Goal: Transaction & Acquisition: Purchase product/service

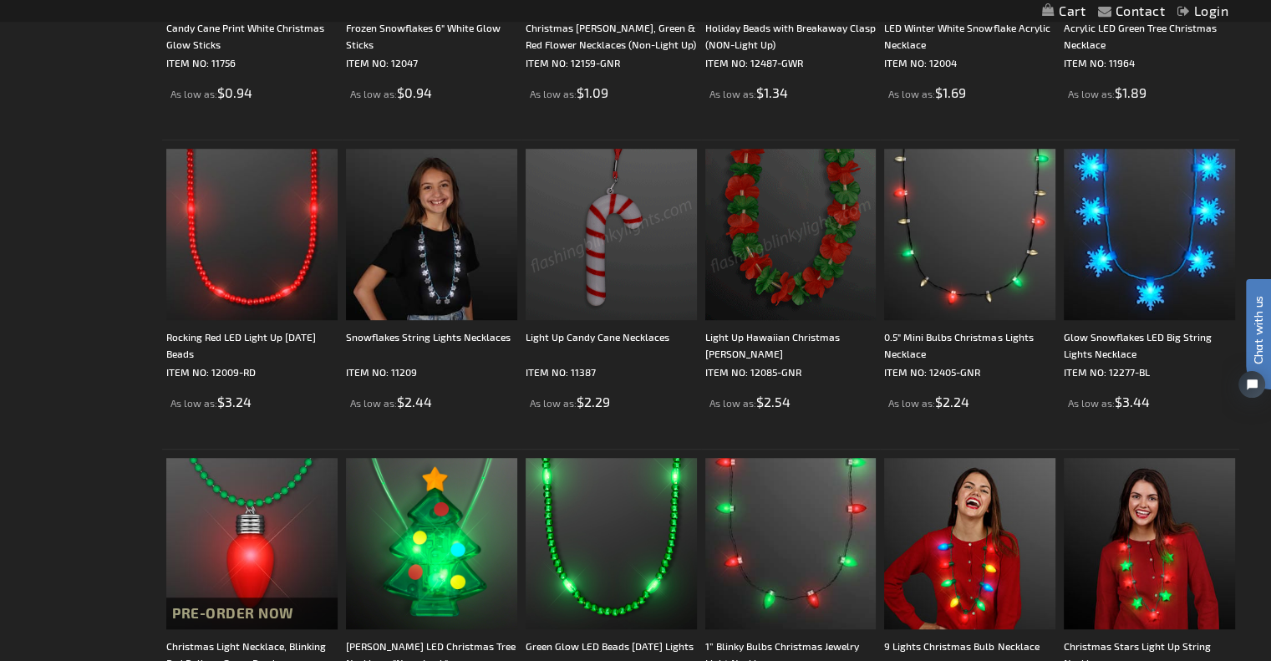
scroll to position [768, 0]
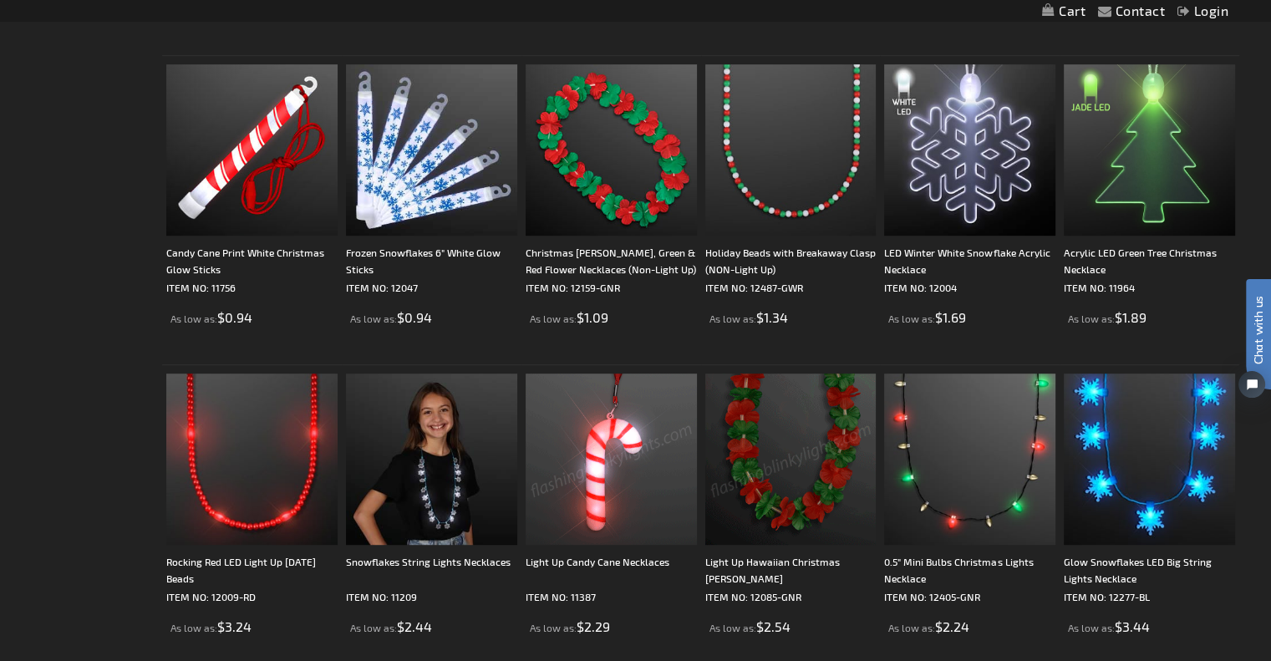
click at [1145, 190] on img at bounding box center [1149, 149] width 171 height 171
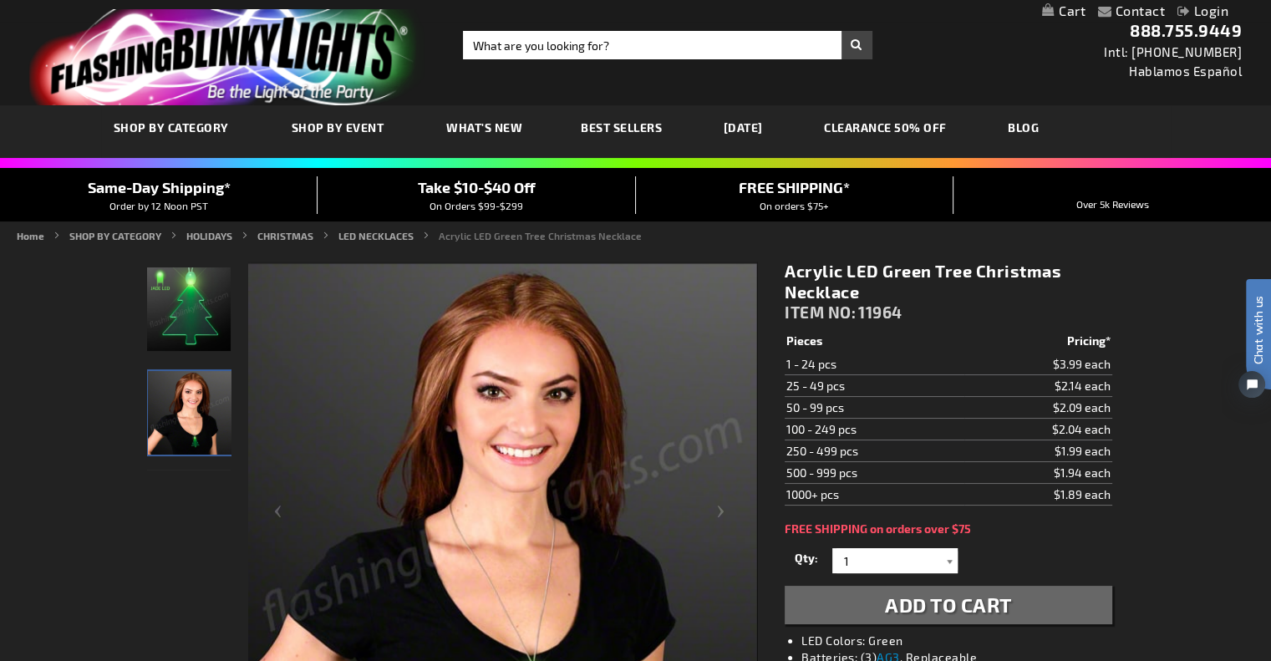
click at [952, 561] on div at bounding box center [949, 560] width 17 height 25
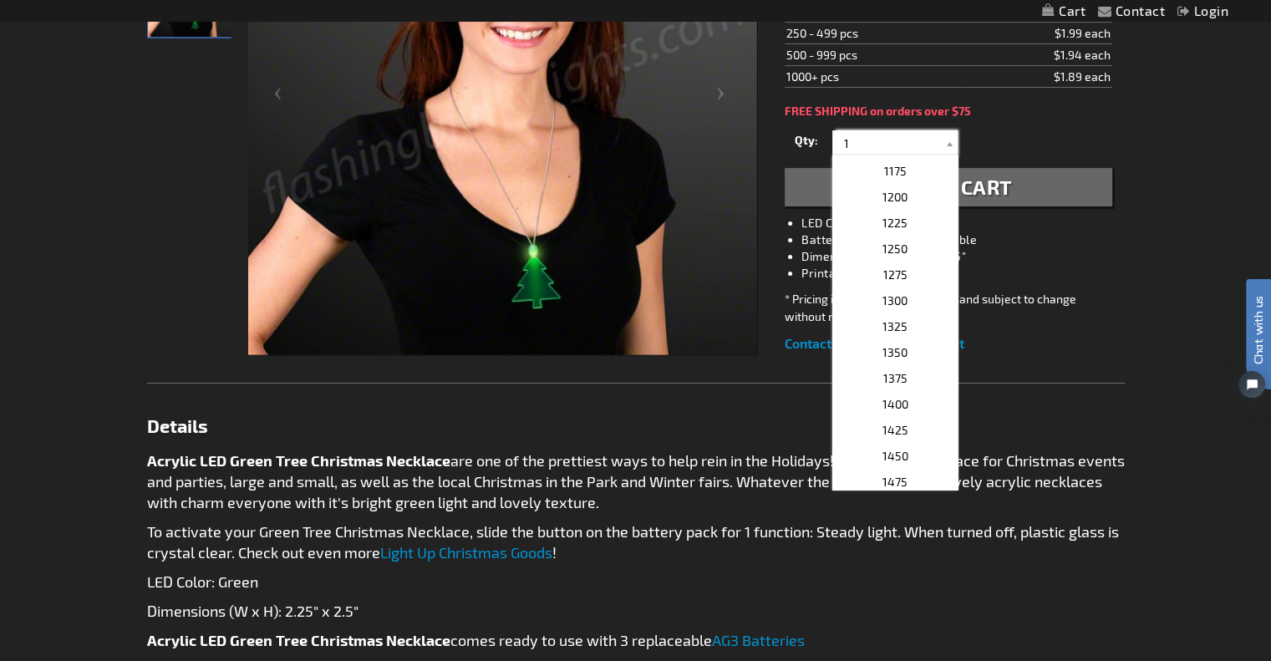
scroll to position [1781, 0]
click at [913, 328] on p "1300" at bounding box center [894, 330] width 125 height 26
type input "1300"
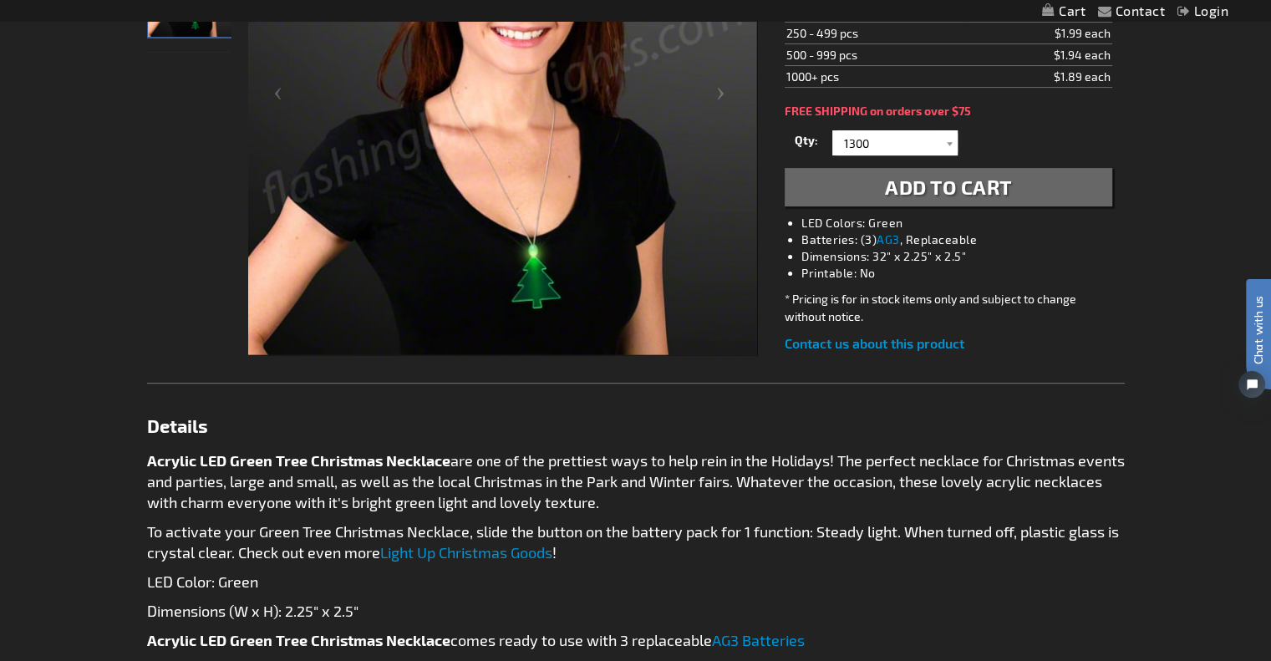
click at [969, 191] on span "Add to Cart" at bounding box center [948, 187] width 127 height 24
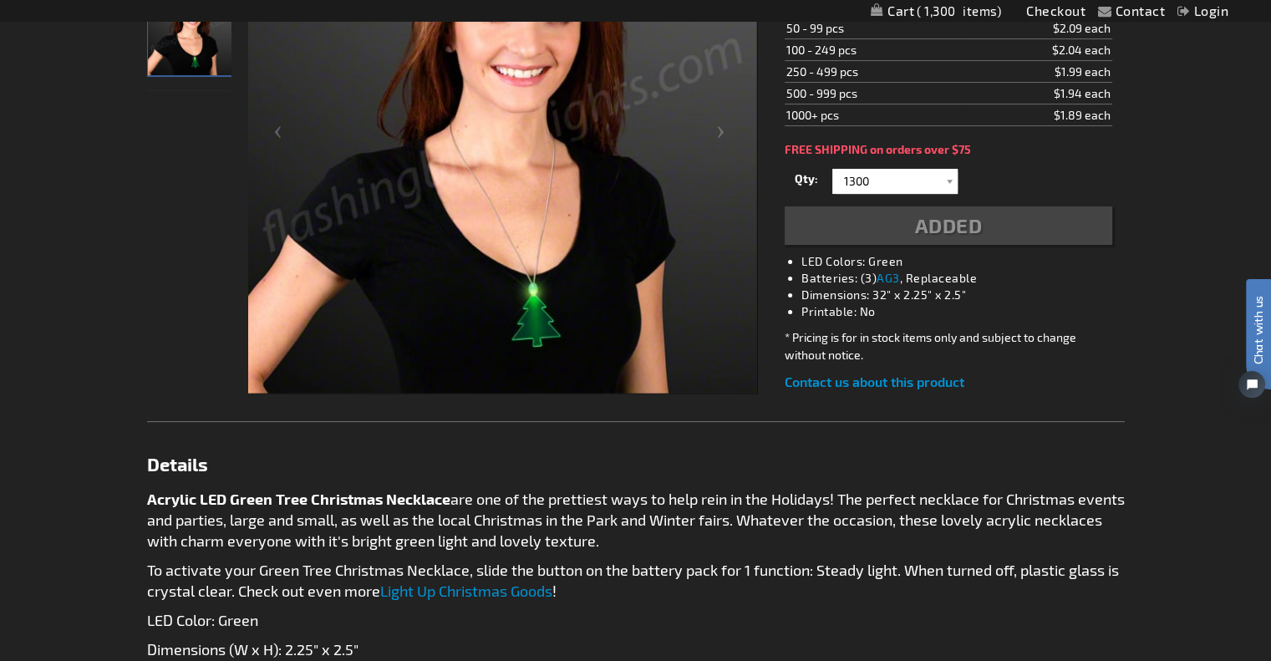
scroll to position [455, 0]
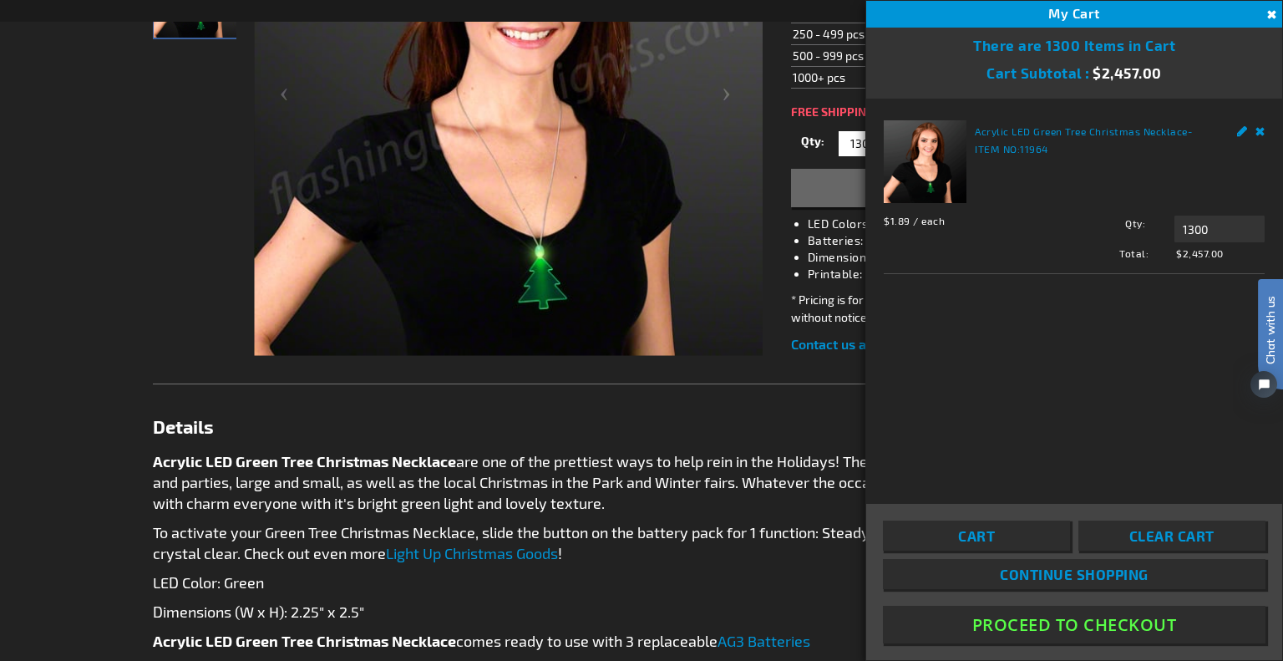
click at [985, 624] on button "Proceed To Checkout" at bounding box center [1074, 625] width 383 height 38
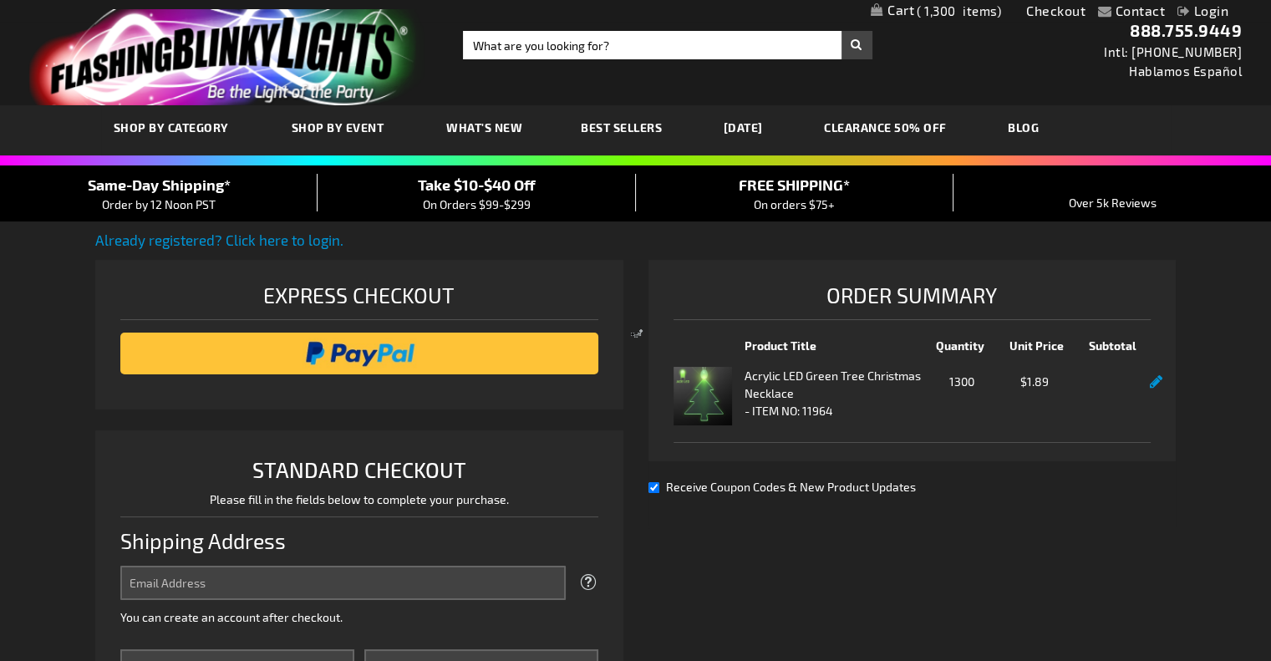
select select "US"
click at [315, 241] on link "Already registered? Click here to login." at bounding box center [219, 239] width 248 height 17
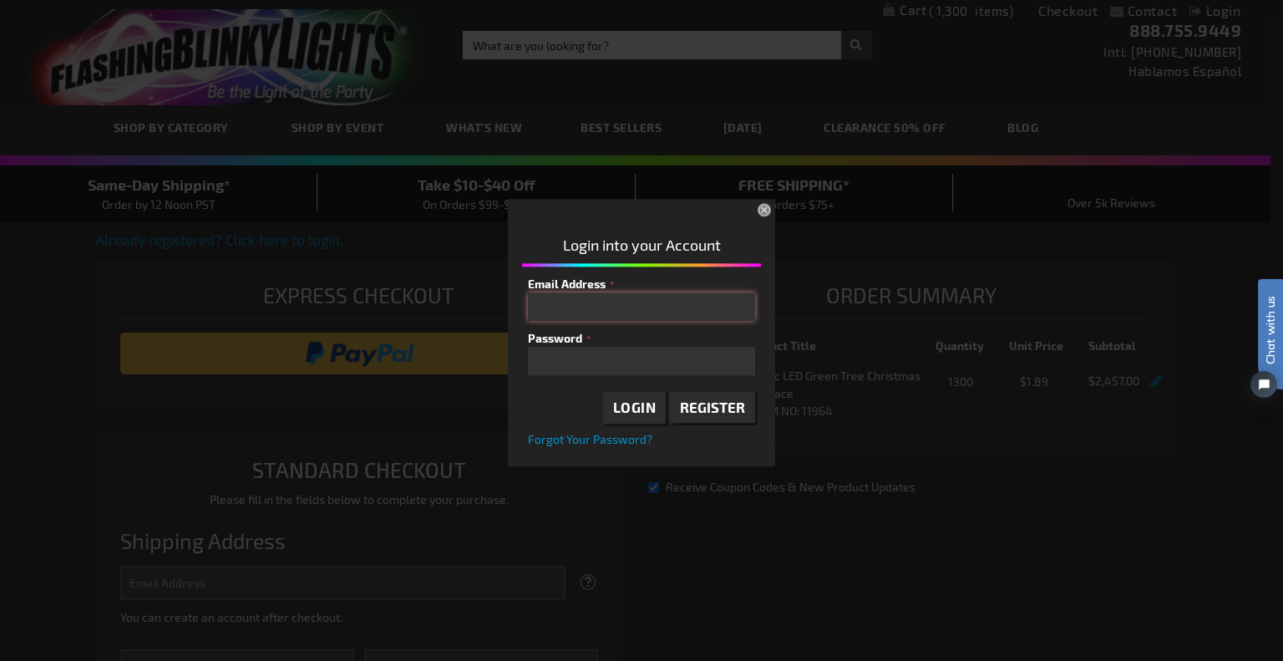
click at [586, 306] on input "Email Address" at bounding box center [641, 306] width 227 height 28
type input "robertson@downtowndayton.org"
